Goal: Information Seeking & Learning: Learn about a topic

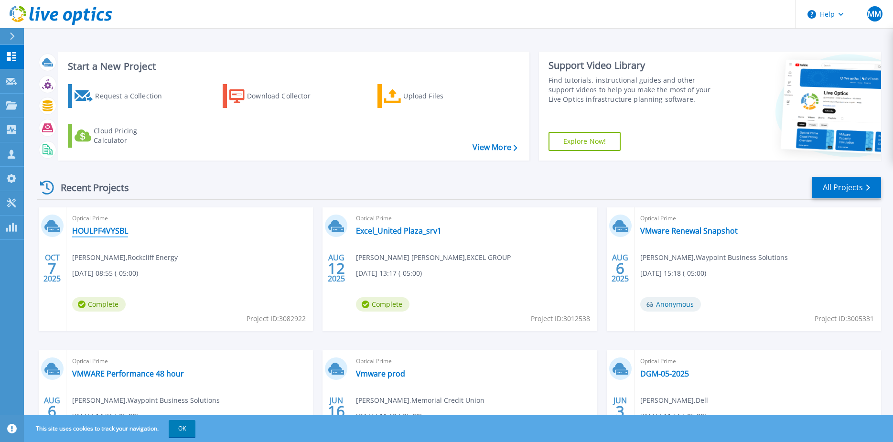
click at [101, 230] on link "HOULPF4VYSBL" at bounding box center [100, 231] width 56 height 10
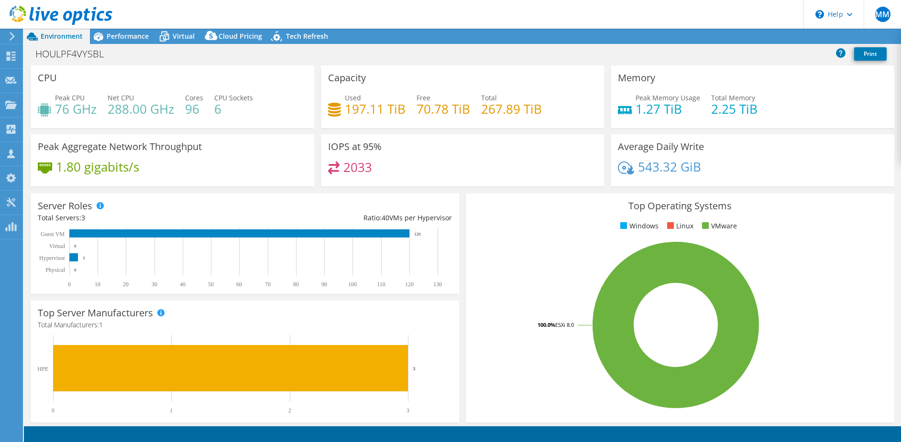
select select "USD"
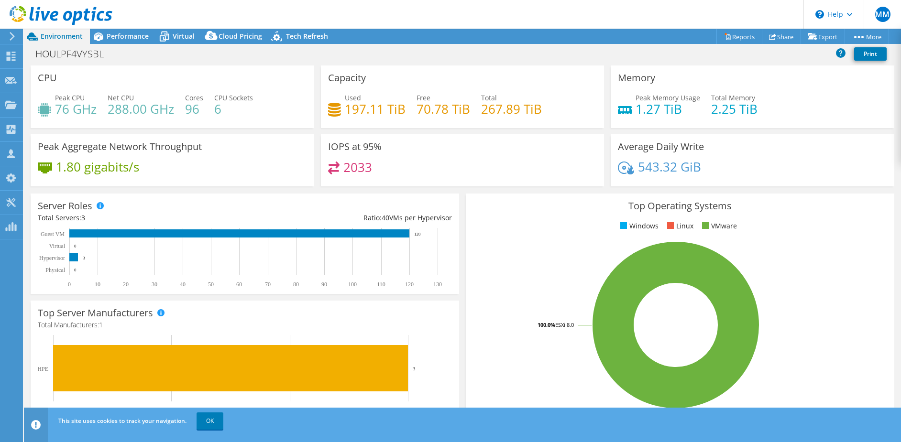
click at [127, 27] on header "MM Channel Partner [PERSON_NAME] [EMAIL_ADDRESS][DOMAIN_NAME] Waypoint Business…" at bounding box center [450, 14] width 901 height 29
click at [130, 41] on div "Performance" at bounding box center [123, 36] width 66 height 15
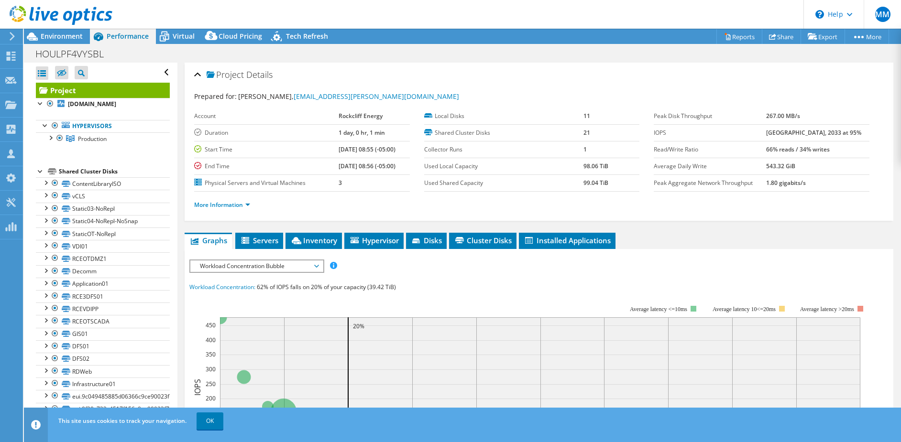
click at [319, 265] on icon at bounding box center [316, 266] width 5 height 3
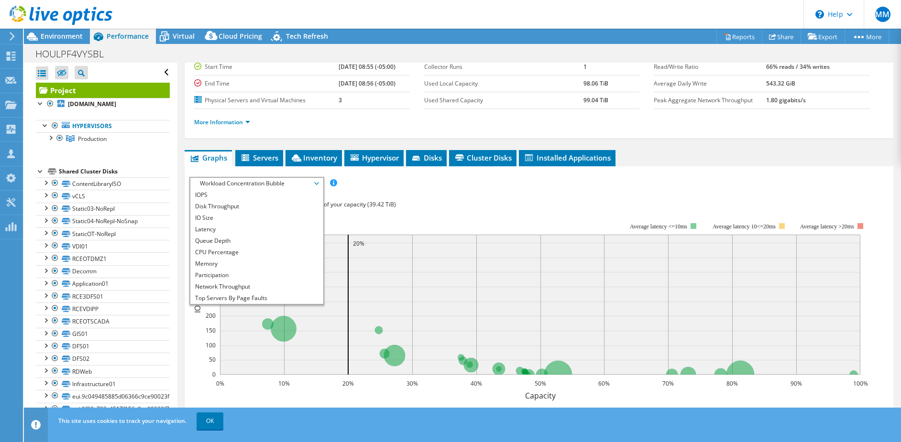
scroll to position [111, 0]
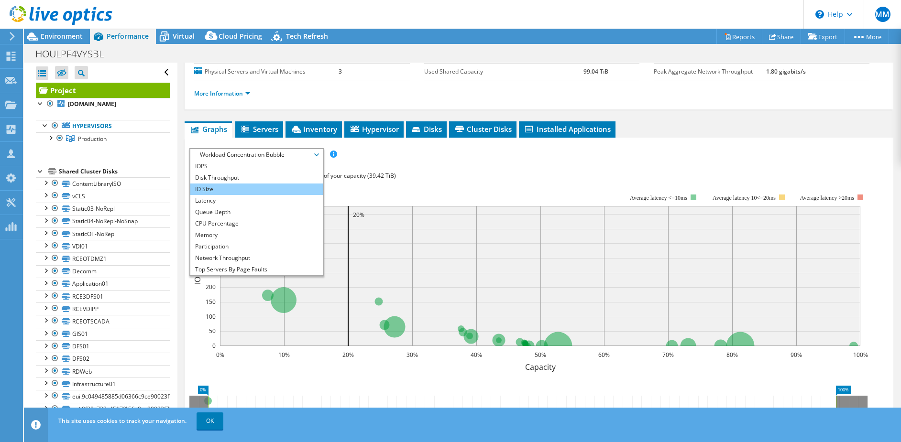
click at [227, 185] on li "IO Size" at bounding box center [256, 189] width 132 height 11
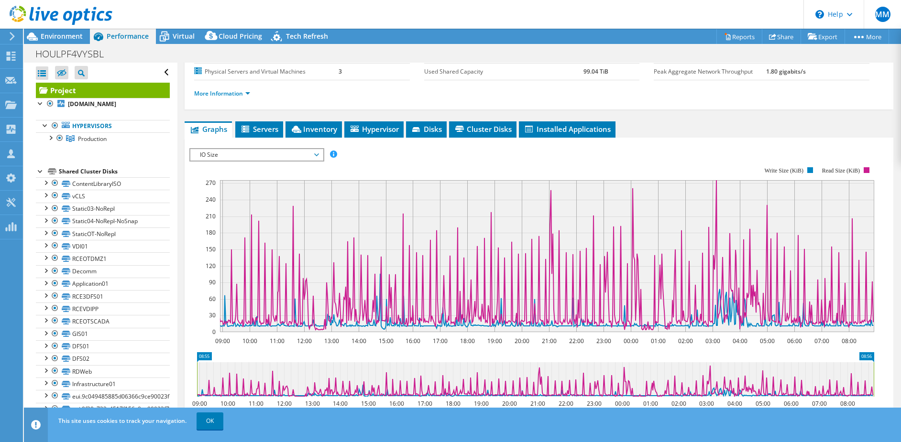
click at [318, 154] on icon at bounding box center [316, 154] width 5 height 3
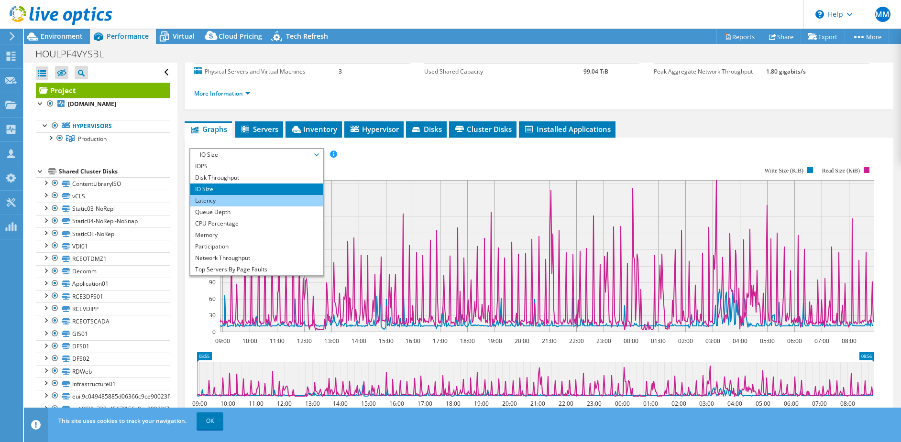
click at [274, 199] on li "Latency" at bounding box center [256, 200] width 132 height 11
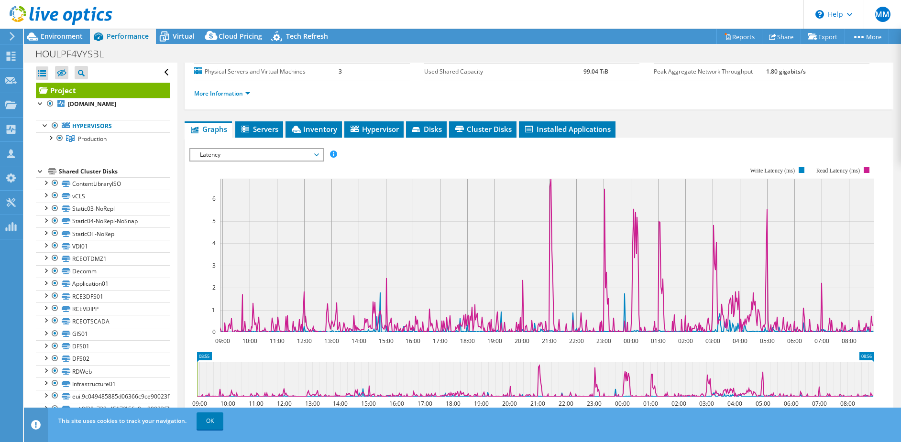
click at [318, 152] on span "Latency" at bounding box center [256, 154] width 123 height 11
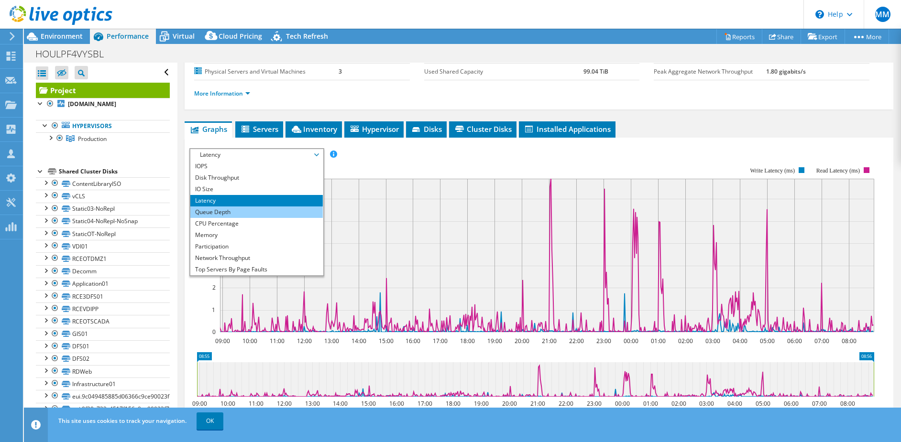
click at [263, 209] on li "Queue Depth" at bounding box center [256, 211] width 132 height 11
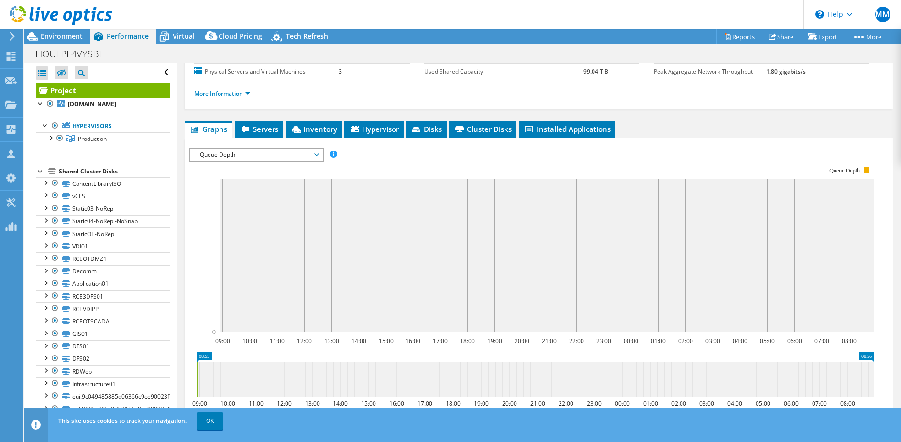
click at [312, 157] on span "Queue Depth" at bounding box center [256, 154] width 123 height 11
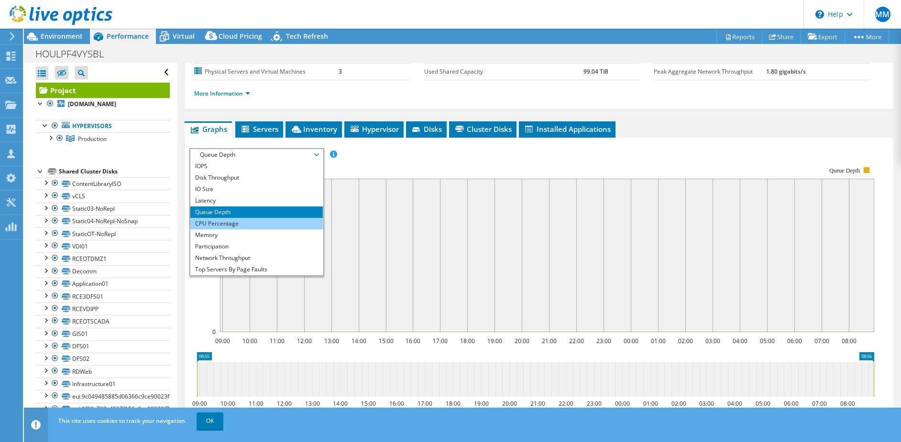
click at [265, 228] on li "CPU Percentage" at bounding box center [256, 223] width 132 height 11
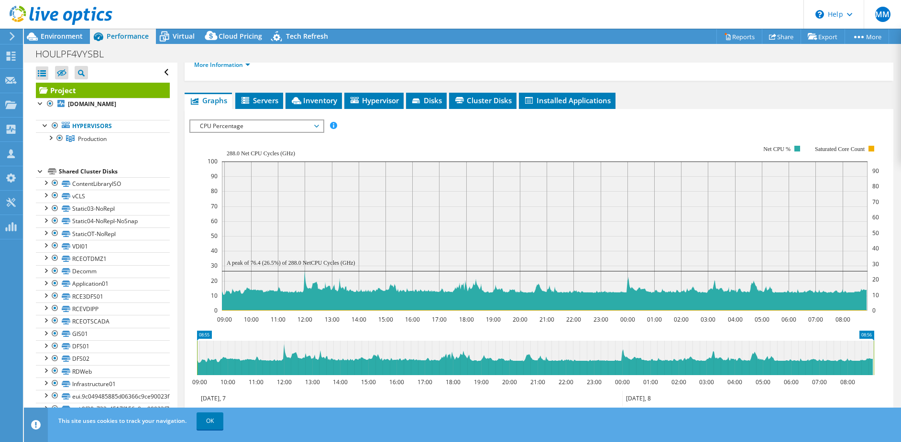
scroll to position [124, 0]
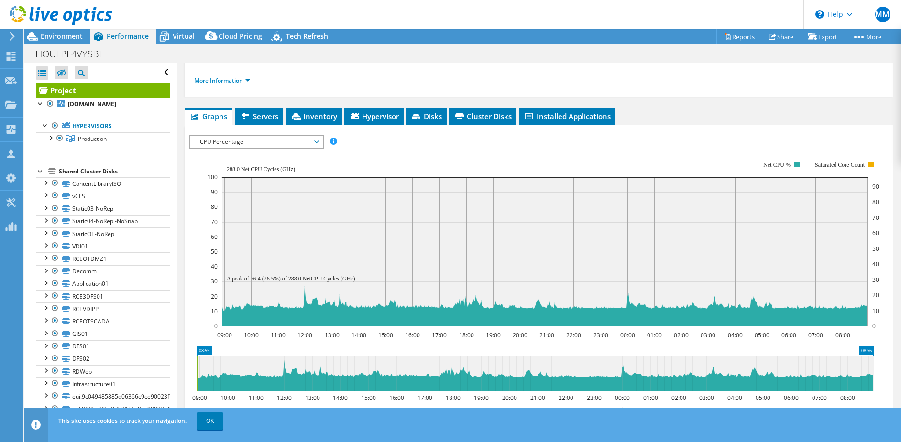
click at [319, 146] on span "CPU Percentage" at bounding box center [256, 141] width 132 height 11
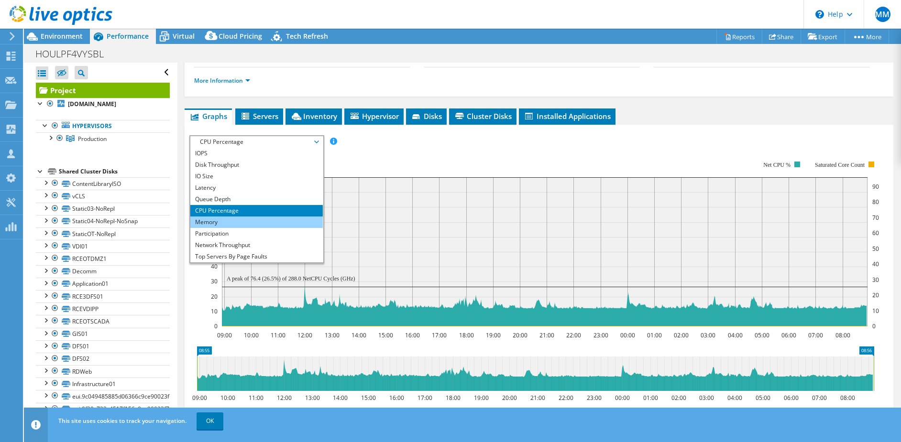
click at [211, 221] on li "Memory" at bounding box center [256, 222] width 132 height 11
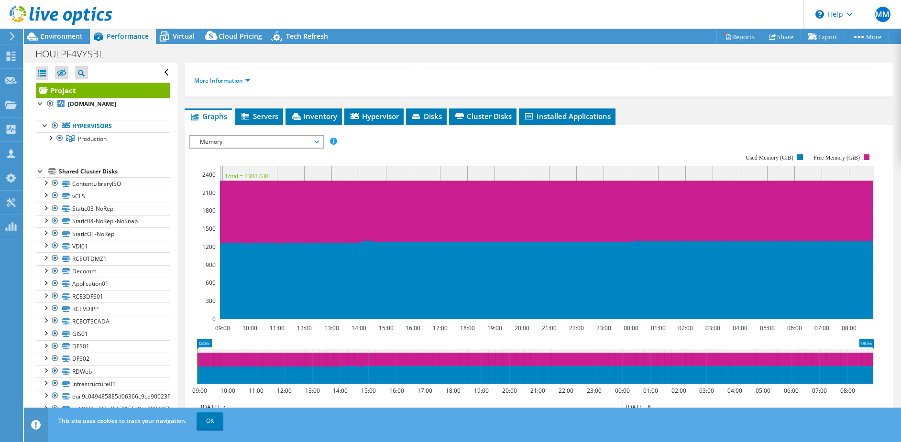
click at [315, 141] on span "Memory" at bounding box center [256, 141] width 123 height 11
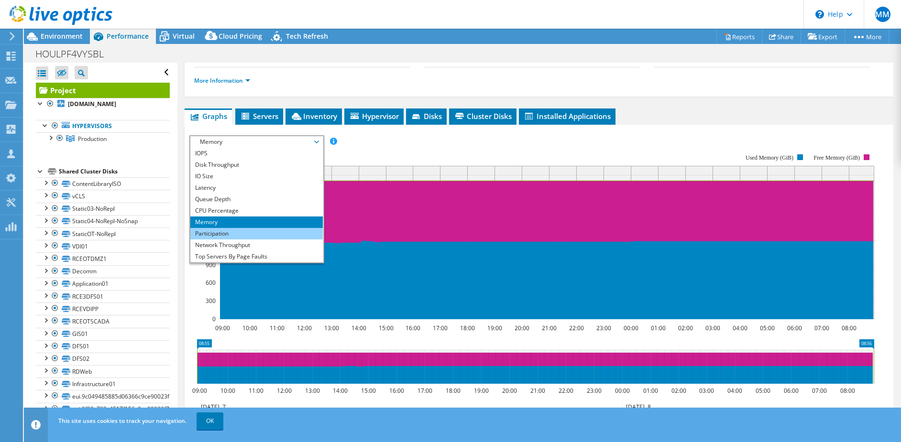
click at [265, 234] on li "Participation" at bounding box center [256, 233] width 132 height 11
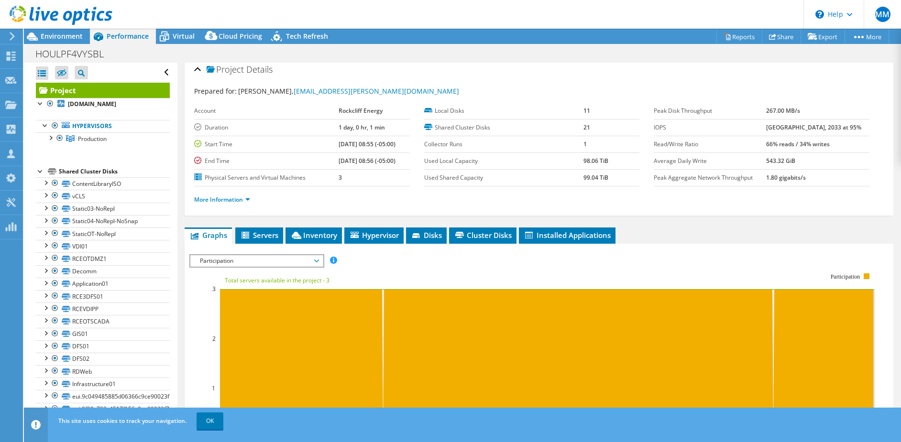
scroll to position [117, 0]
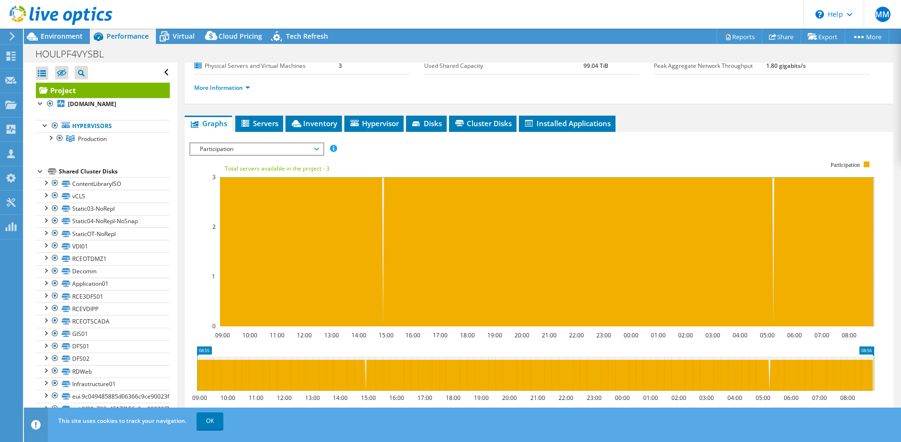
click at [313, 153] on span "Participation" at bounding box center [256, 148] width 123 height 11
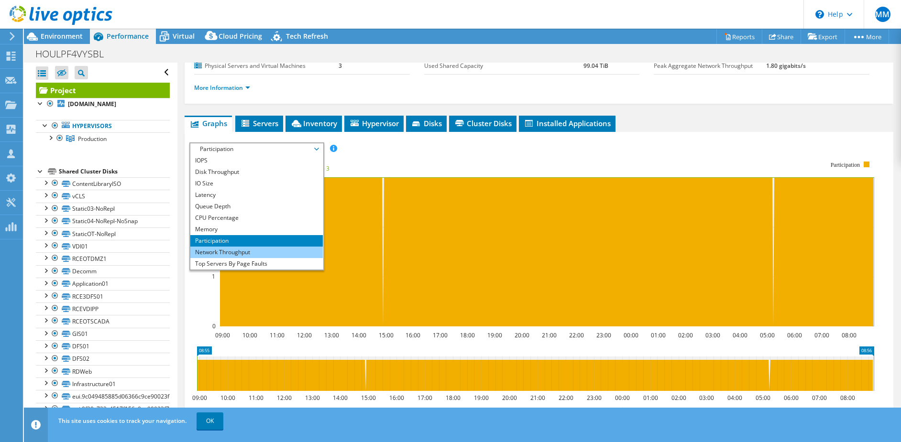
click at [252, 249] on li "Network Throughput" at bounding box center [256, 252] width 132 height 11
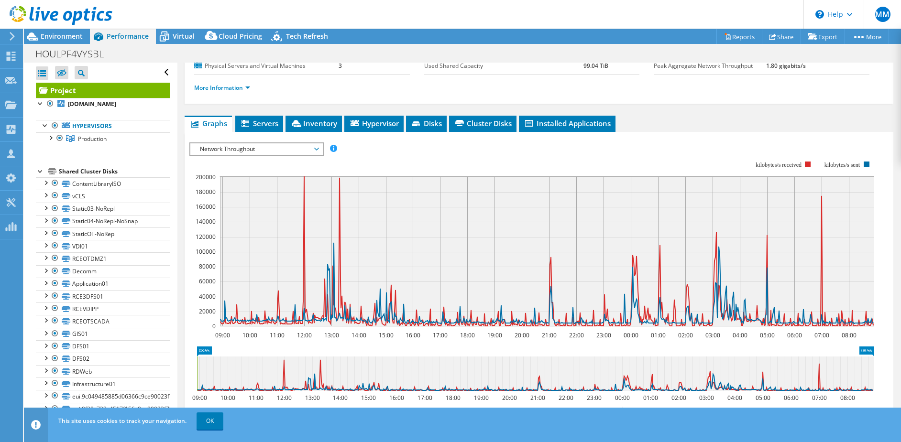
click at [316, 149] on span "Network Throughput" at bounding box center [256, 148] width 123 height 11
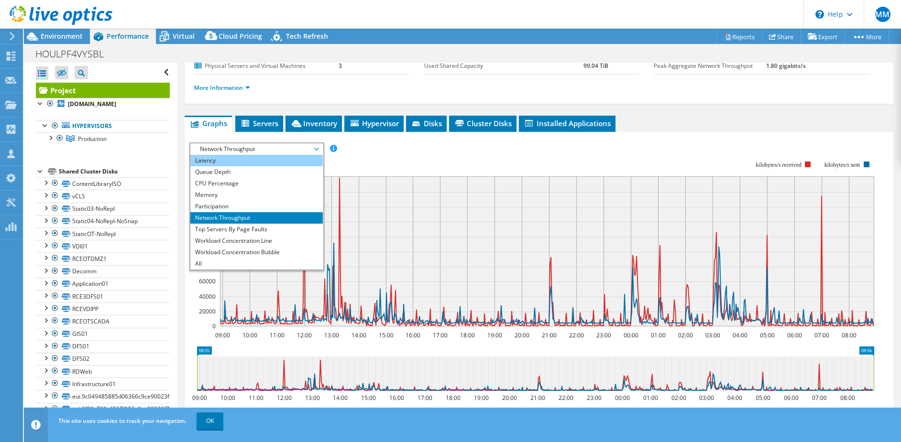
click at [219, 157] on li "Latency" at bounding box center [256, 160] width 132 height 11
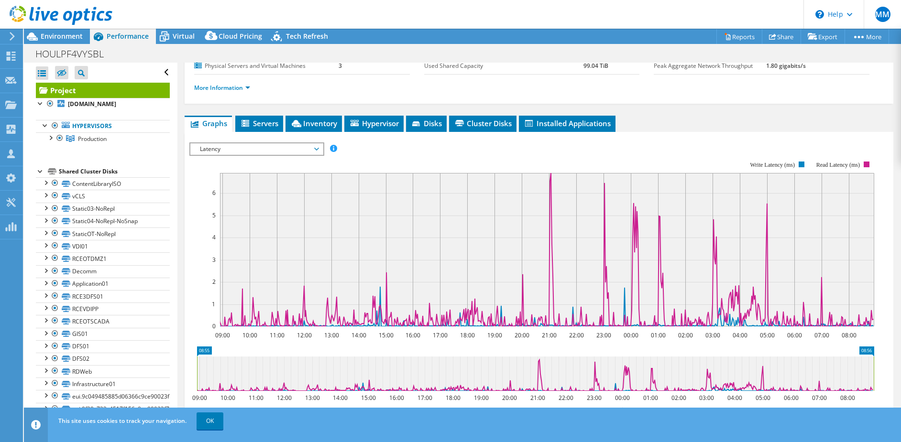
click at [319, 150] on icon at bounding box center [316, 149] width 5 height 3
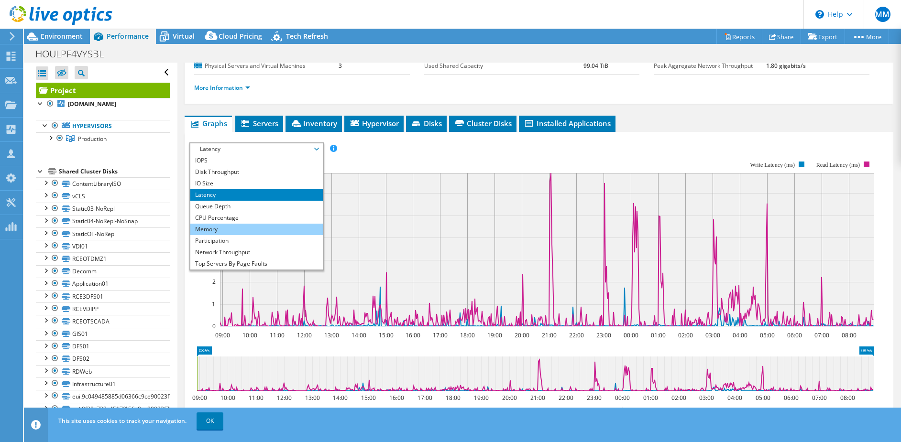
scroll to position [0, 0]
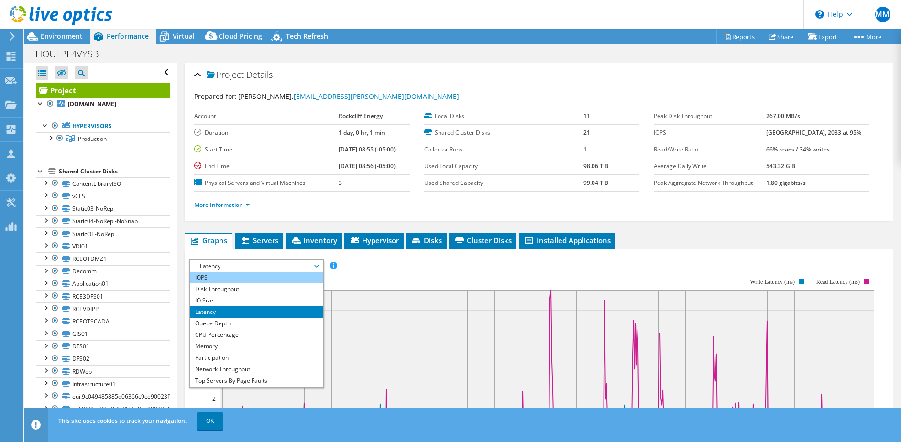
click at [212, 279] on li "IOPS" at bounding box center [256, 277] width 132 height 11
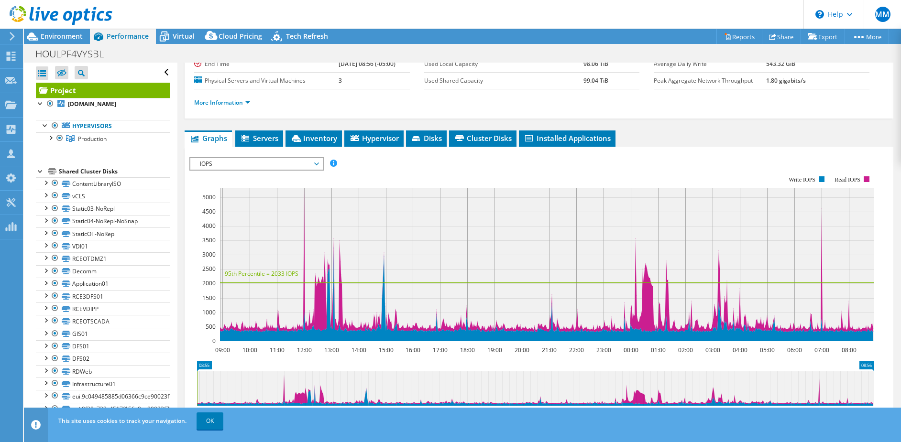
scroll to position [111, 0]
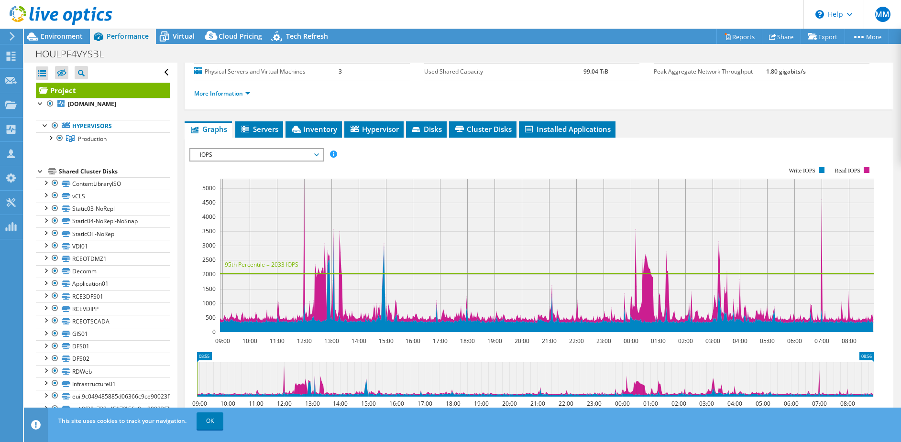
click at [314, 160] on span "IOPS" at bounding box center [256, 154] width 123 height 11
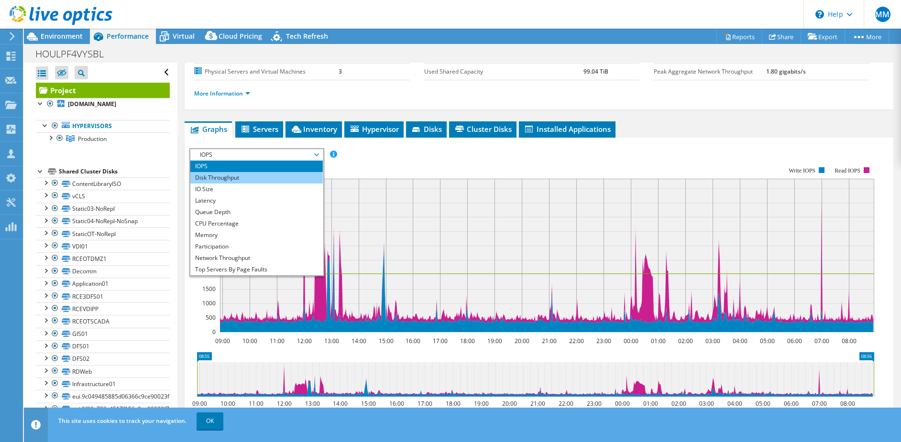
click at [292, 175] on li "Disk Throughput" at bounding box center [256, 177] width 132 height 11
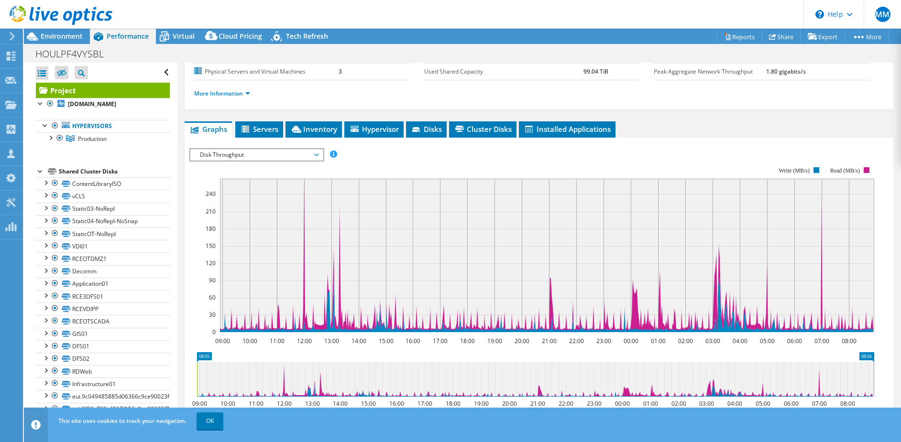
click at [320, 153] on span "Disk Throughput" at bounding box center [256, 154] width 132 height 11
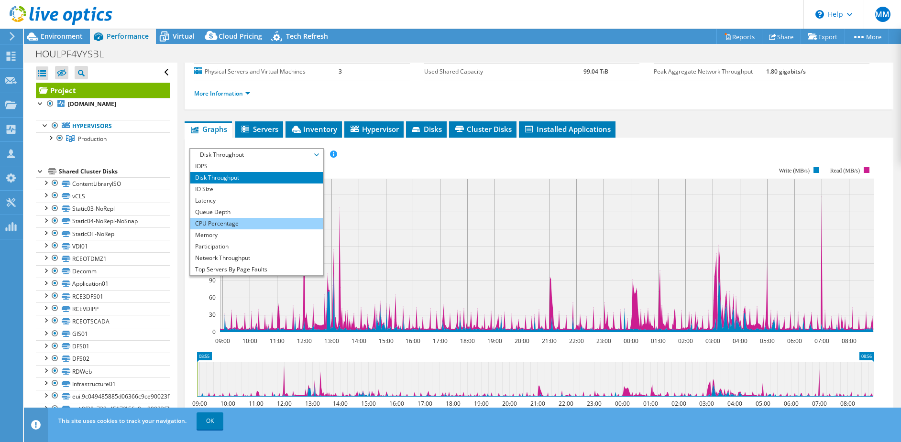
scroll to position [0, 0]
